Goal: Information Seeking & Learning: Learn about a topic

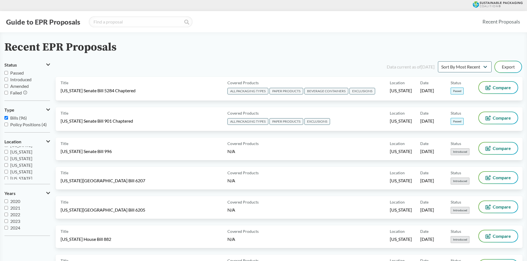
scroll to position [119, 0]
click at [7, 170] on input "[US_STATE]" at bounding box center [6, 170] width 4 height 4
checkbox input "true"
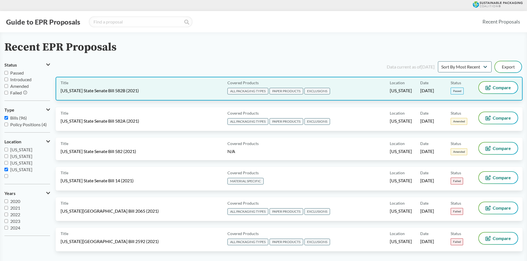
click at [126, 87] on div "Title Oregon State Senate Bill 582B (2021)" at bounding box center [143, 89] width 164 height 14
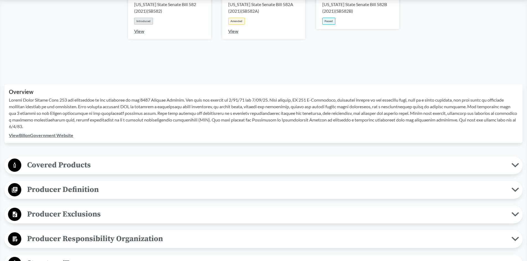
scroll to position [193, 0]
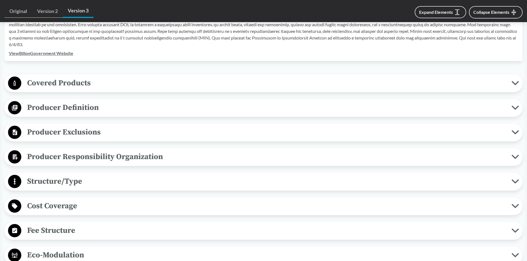
click at [66, 131] on span "Producer Exclusions" at bounding box center [266, 132] width 490 height 12
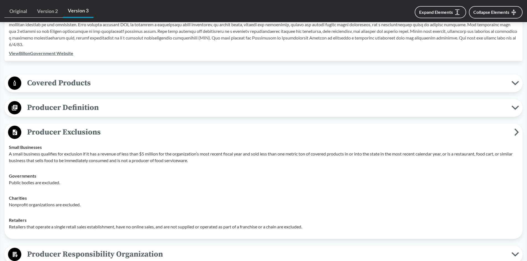
click at [106, 84] on span "Covered Products" at bounding box center [266, 83] width 490 height 12
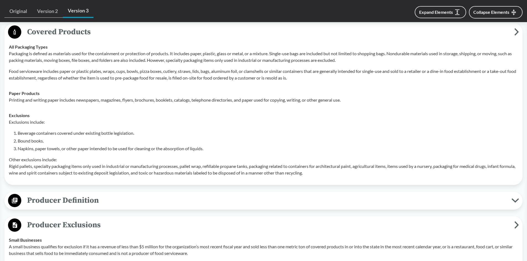
scroll to position [249, 0]
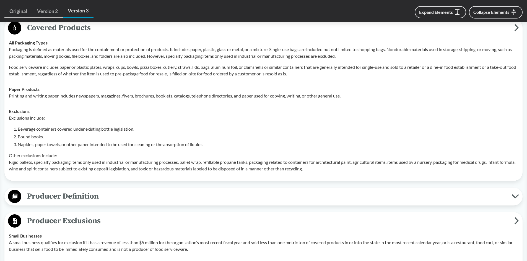
click at [25, 150] on div "Exclusions include: Beverage containers covered under existing bottle legislati…" at bounding box center [263, 143] width 509 height 57
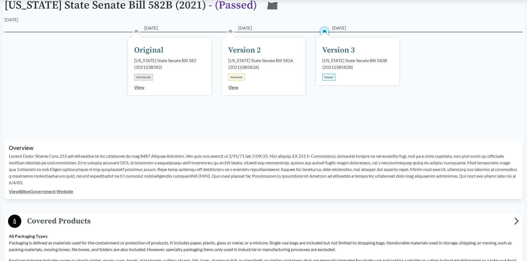
scroll to position [0, 0]
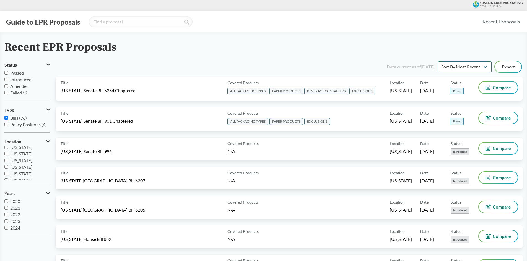
scroll to position [83, 0]
click at [6, 172] on input "[US_STATE]" at bounding box center [6, 173] width 4 height 4
checkbox input "true"
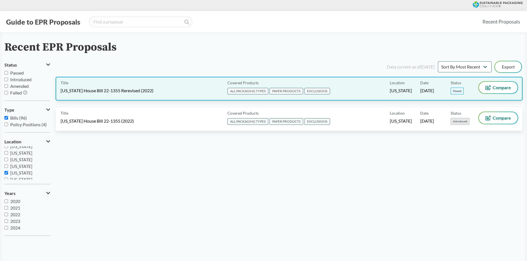
click at [124, 83] on div "Title Colorado House Bill 22-1355 Rerevised (2022)" at bounding box center [143, 89] width 164 height 14
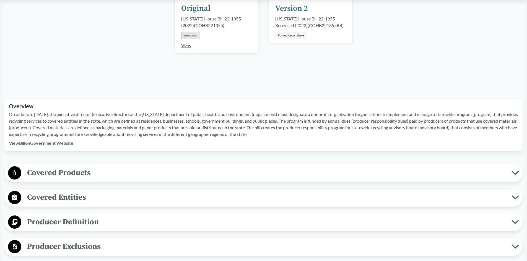
scroll to position [166, 0]
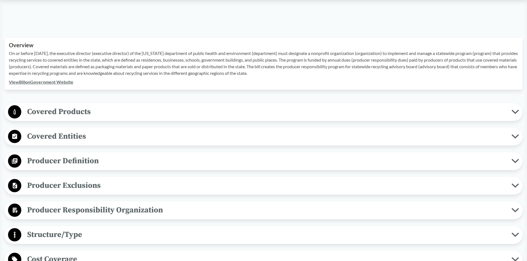
click at [135, 116] on span "Covered Products" at bounding box center [266, 112] width 490 height 12
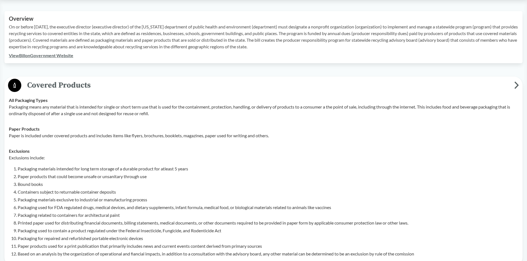
scroll to position [249, 0]
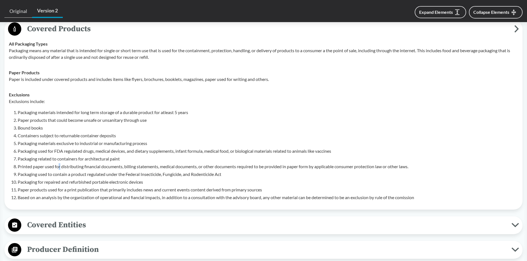
click at [61, 167] on li "Printed paper used for distributing financial documents, billing statements, me…" at bounding box center [268, 166] width 500 height 7
click at [93, 152] on li "Packaging used for FDA regulated drugs, medical devices, and dietary supplement…" at bounding box center [268, 151] width 500 height 7
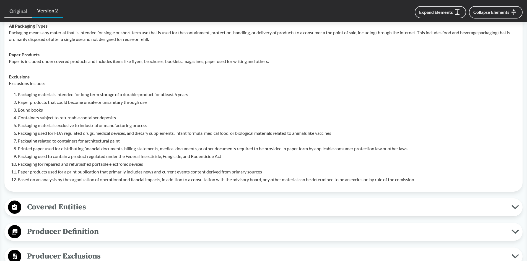
scroll to position [276, 0]
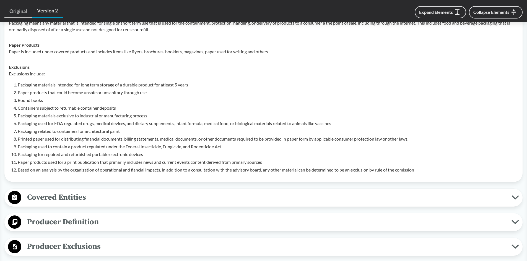
click at [190, 165] on li "Paper products used for a print publication that primarily includes news and cu…" at bounding box center [268, 162] width 500 height 7
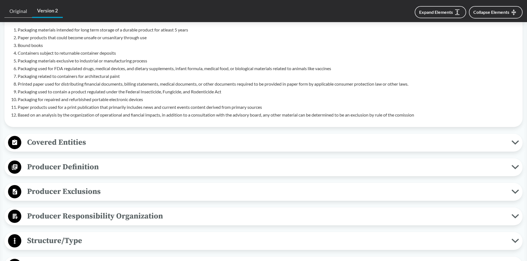
scroll to position [332, 0]
click at [20, 191] on circle at bounding box center [14, 191] width 13 height 13
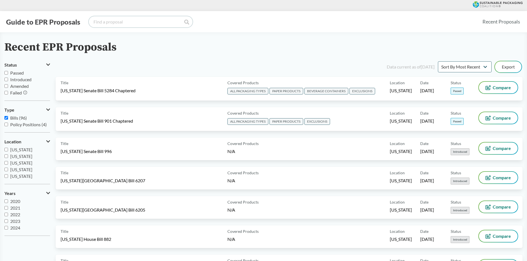
click at [113, 26] on input "search" at bounding box center [141, 21] width 104 height 11
click at [7, 172] on input "[US_STATE]" at bounding box center [6, 173] width 4 height 4
checkbox input "false"
click at [7, 167] on input "[US_STATE]" at bounding box center [6, 166] width 4 height 4
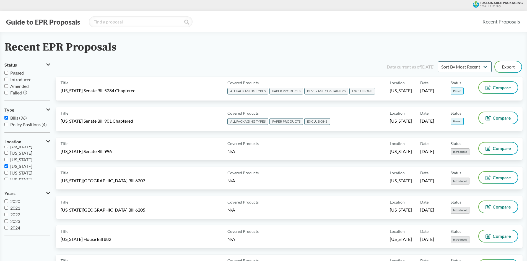
checkbox input "true"
click at [7, 158] on input "[US_STATE]" at bounding box center [6, 158] width 4 height 4
checkbox input "true"
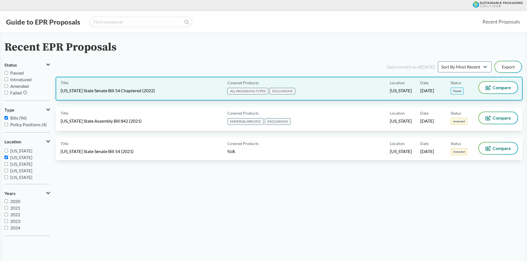
click at [410, 93] on div "Location [US_STATE]" at bounding box center [404, 89] width 30 height 14
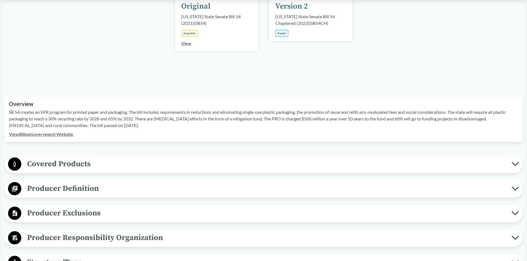
scroll to position [193, 0]
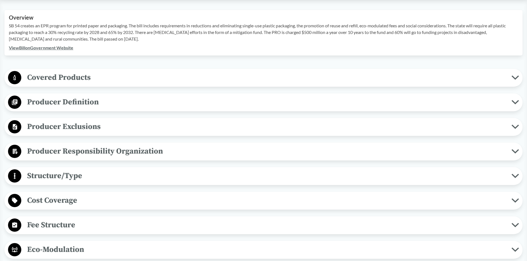
click at [52, 71] on button "Covered Products" at bounding box center [263, 78] width 514 height 14
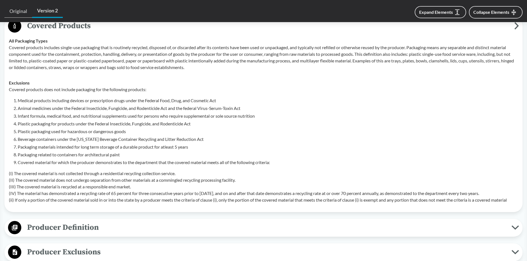
scroll to position [249, 0]
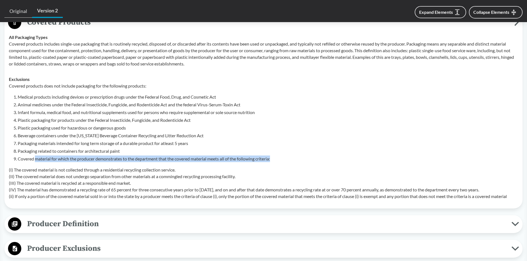
drag, startPoint x: 35, startPoint y: 161, endPoint x: 325, endPoint y: 158, distance: 290.0
click at [325, 158] on li "Covered material for which the producer demonstrates to the department that the…" at bounding box center [268, 159] width 500 height 7
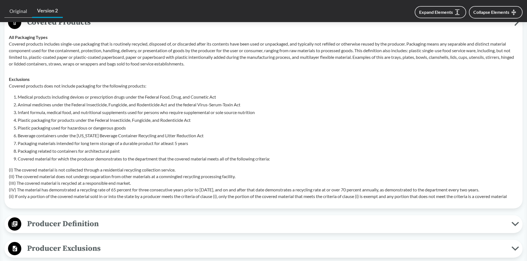
click at [29, 146] on li "Packaging materials intended for long term storage of a durable product for atl…" at bounding box center [268, 143] width 500 height 7
click at [53, 130] on li "Plastic packaging used for hazardous or dangerous goods" at bounding box center [268, 128] width 500 height 7
click at [46, 123] on li "Plastic packaging for products under the Federal Insecticide, Fungicide, and Ro…" at bounding box center [268, 120] width 500 height 7
click at [38, 117] on li "Plastic packaging for products under the Federal Insecticide, Fungicide, and Ro…" at bounding box center [268, 120] width 500 height 7
click at [43, 98] on li "Medical products including devices or prescription drugs under the Federal Food…" at bounding box center [268, 97] width 500 height 7
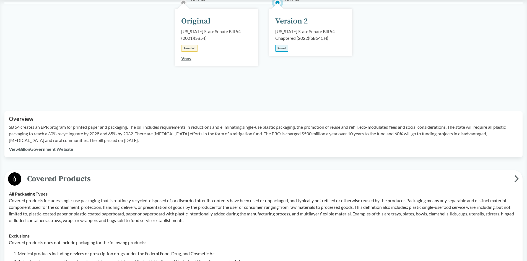
scroll to position [111, 0]
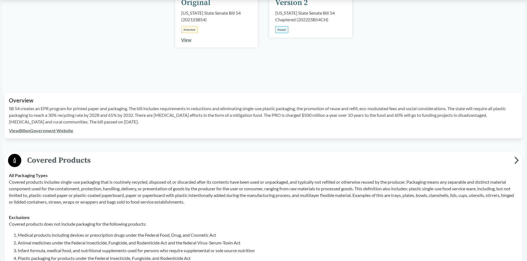
click at [61, 131] on link "View Bill on Government Website" at bounding box center [41, 130] width 64 height 5
